Goal: Task Accomplishment & Management: Manage account settings

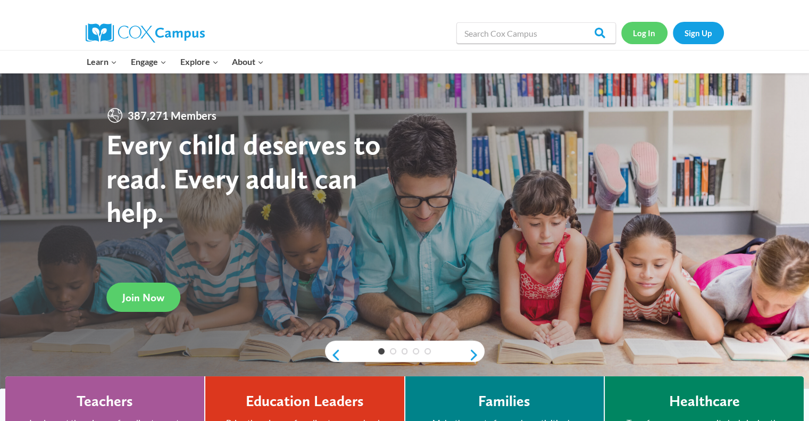
click at [640, 39] on link "Log In" at bounding box center [644, 33] width 46 height 22
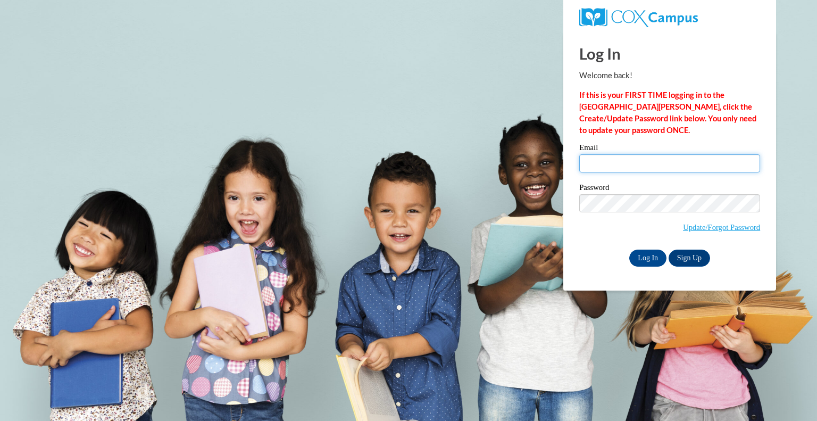
click at [596, 155] on input "Email" at bounding box center [669, 163] width 181 height 18
type input "Ranmarie_diananavarro@student.uml.edu"
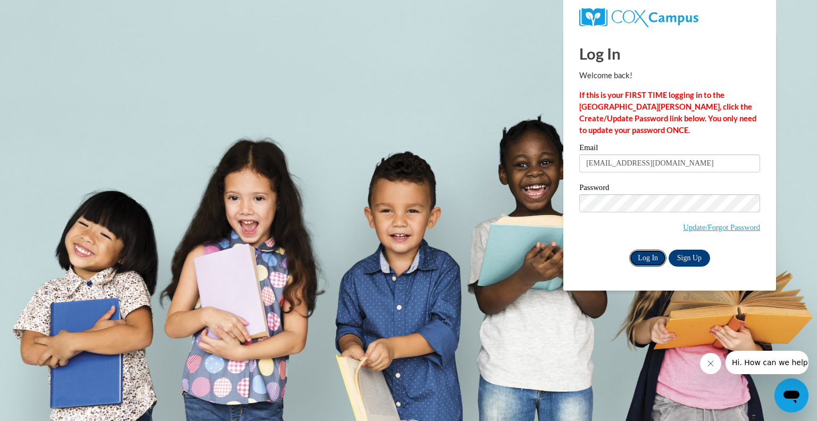
click at [657, 255] on input "Log In" at bounding box center [647, 257] width 37 height 17
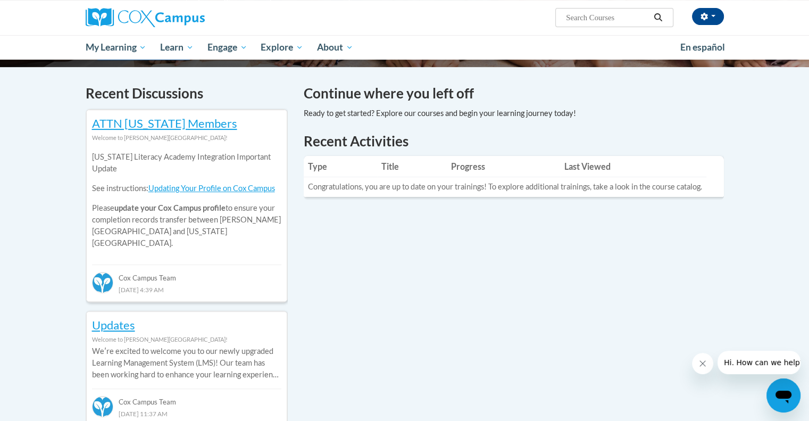
scroll to position [307, 0]
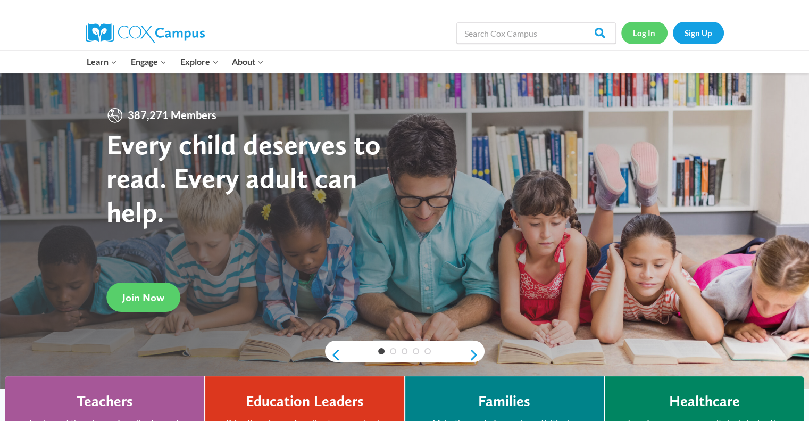
click at [645, 22] on link "Log In" at bounding box center [644, 33] width 46 height 22
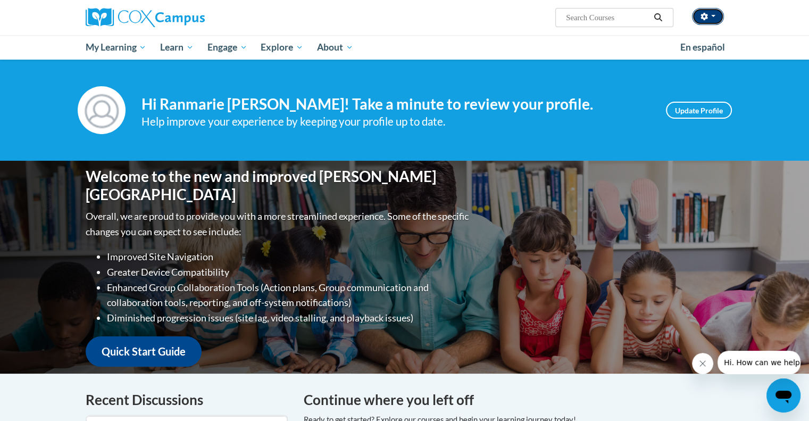
click at [715, 14] on button "button" at bounding box center [708, 16] width 32 height 17
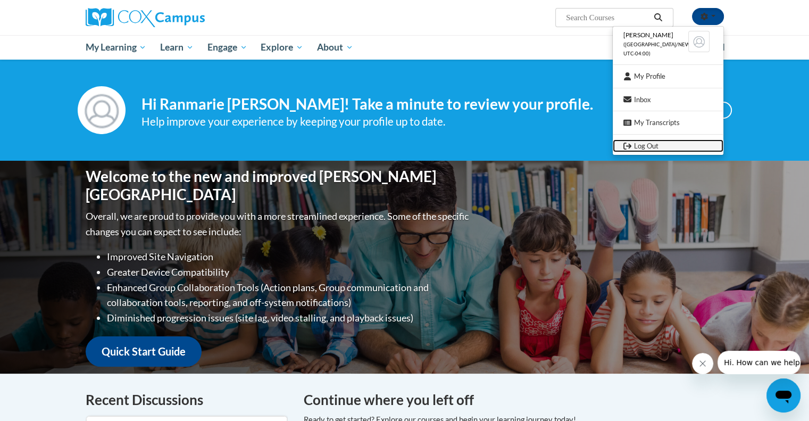
click at [673, 143] on link "Log Out" at bounding box center [668, 145] width 111 height 13
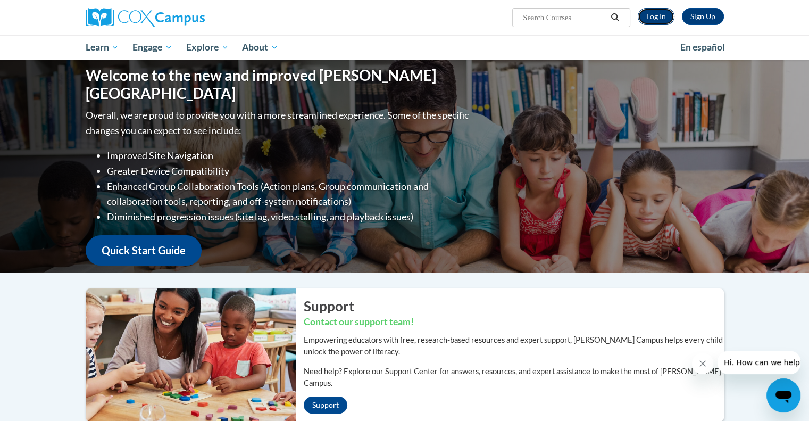
click at [657, 21] on link "Log In" at bounding box center [656, 16] width 37 height 17
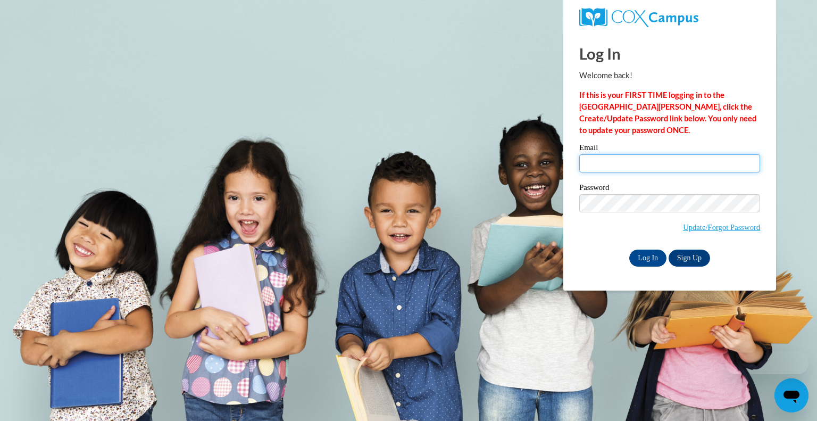
click at [606, 171] on input "Email" at bounding box center [669, 163] width 181 height 18
type input "rjd078264@icloud.com"
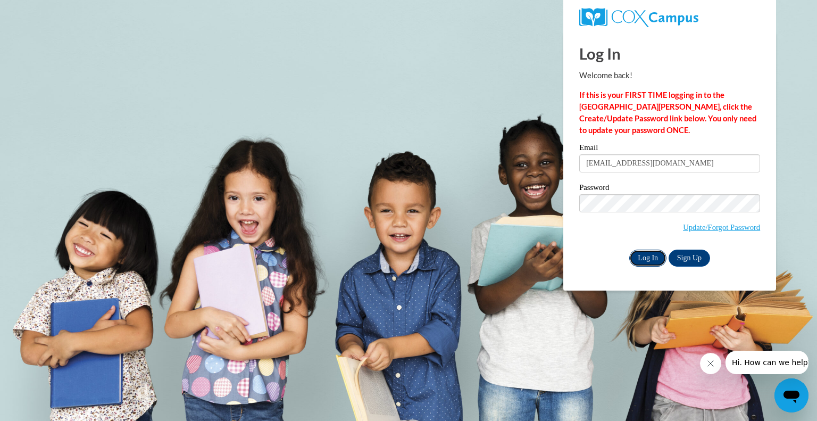
click at [659, 255] on input "Log In" at bounding box center [647, 257] width 37 height 17
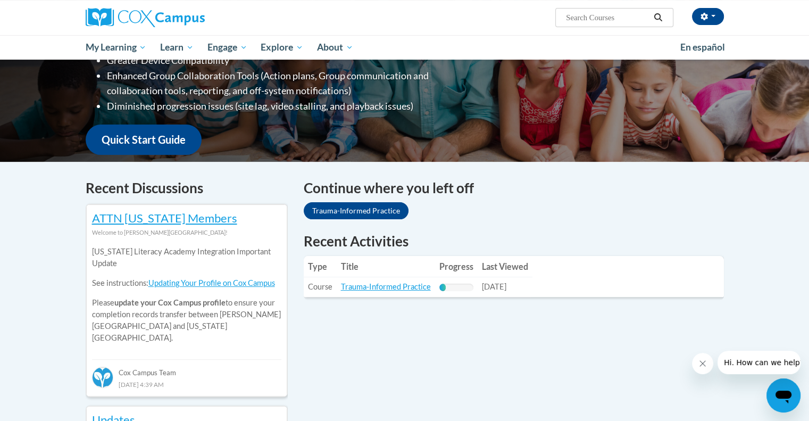
scroll to position [213, 0]
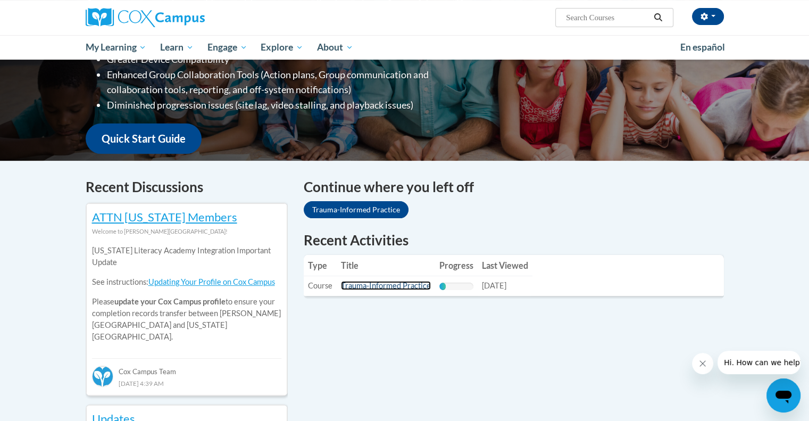
click at [398, 282] on link "Trauma-Informed Practice" at bounding box center [386, 285] width 90 height 9
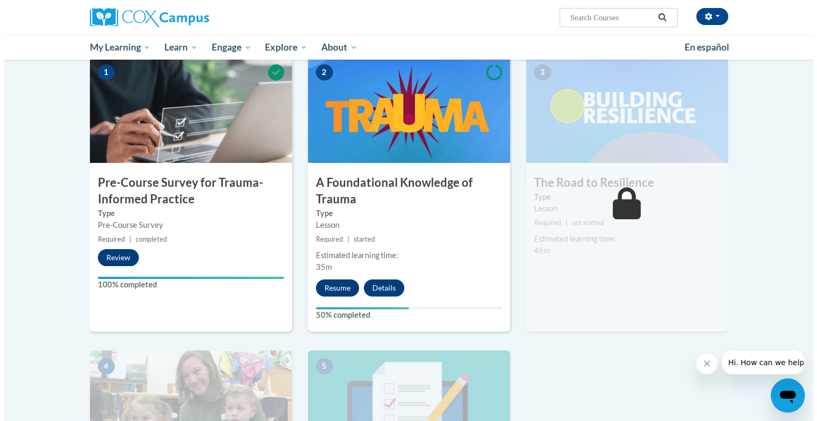
scroll to position [223, 0]
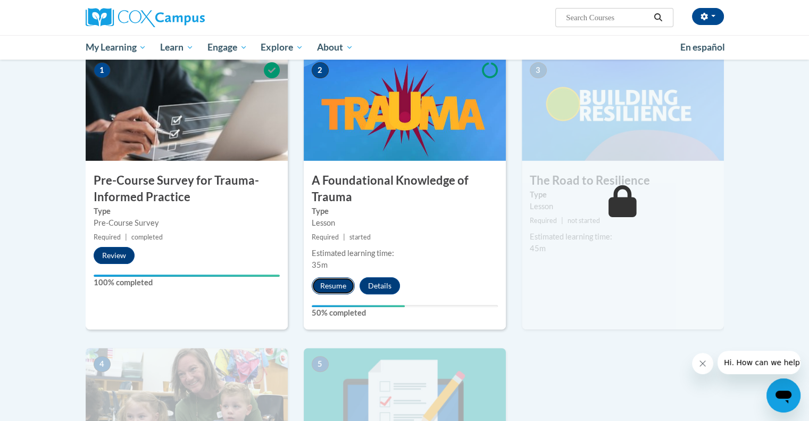
click at [337, 282] on button "Resume" at bounding box center [333, 285] width 43 height 17
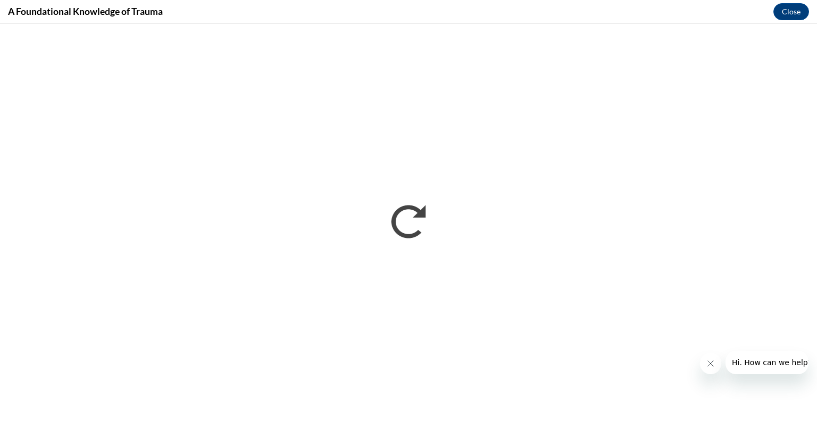
scroll to position [0, 0]
